Goal: Information Seeking & Learning: Understand process/instructions

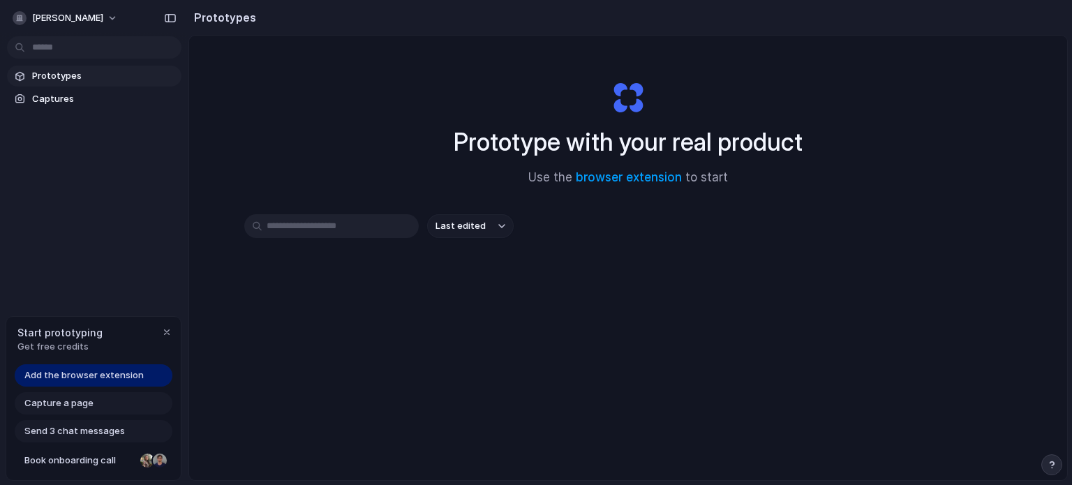
click at [142, 382] on div "Add the browser extension" at bounding box center [94, 375] width 158 height 22
click at [81, 376] on span "Add the browser extension" at bounding box center [83, 376] width 119 height 14
click at [612, 177] on link "browser extension" at bounding box center [629, 177] width 106 height 14
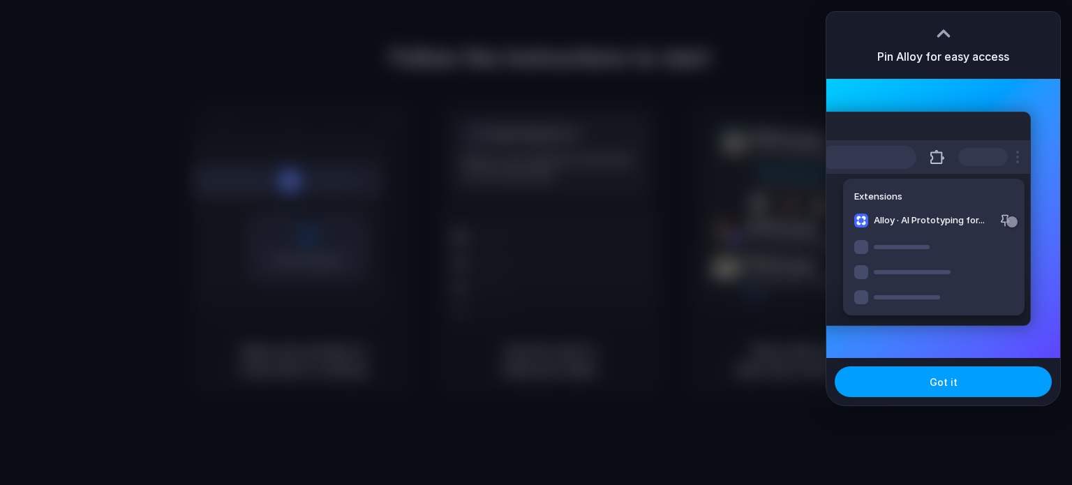
click at [976, 376] on button "Got it" at bounding box center [943, 382] width 217 height 31
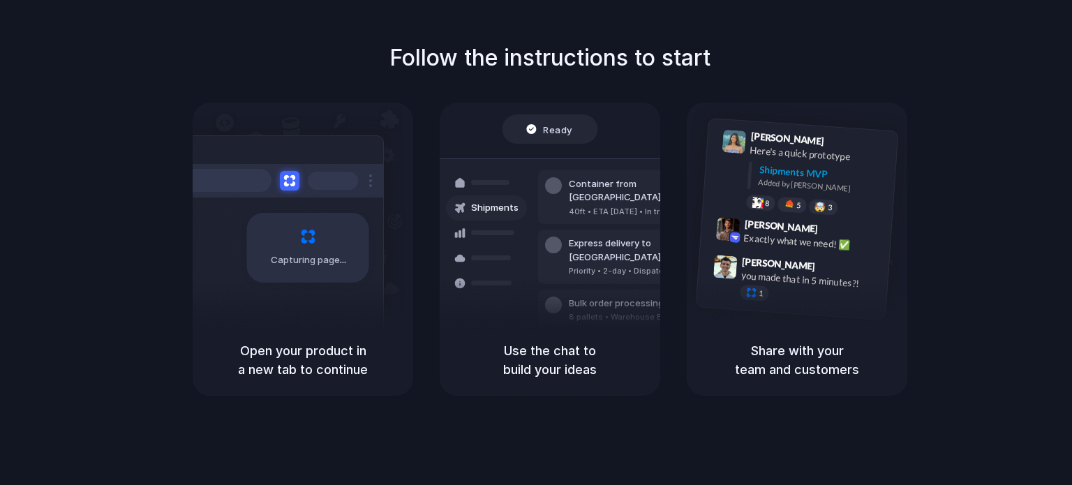
click at [534, 305] on div "Container from [GEOGRAPHIC_DATA] 40ft • ETA [DATE] • In transit Express deliver…" at bounding box center [601, 257] width 148 height 196
click at [592, 408] on div "Follow the instructions to start Capturing page Open your product in a new tab …" at bounding box center [550, 256] width 1100 height 513
